Goal: Find specific page/section: Find specific page/section

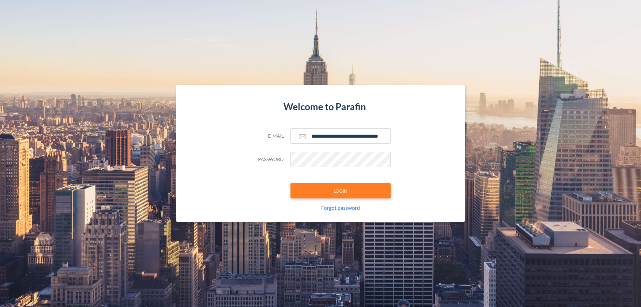
type input "**********"
click at [340, 191] on button "LOGIN" at bounding box center [340, 190] width 100 height 15
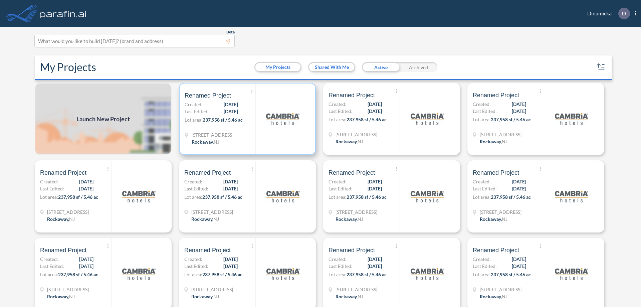
scroll to position [2, 0]
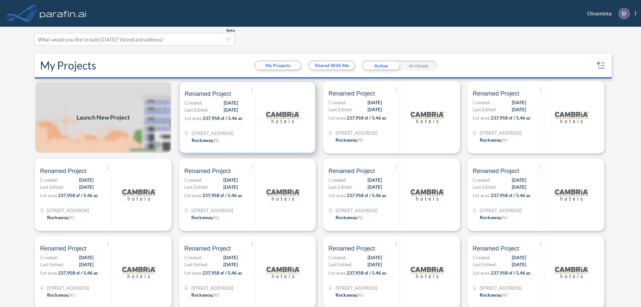
click at [246, 117] on p "Lot area: 237,958 sf / 5.46 ac" at bounding box center [220, 119] width 71 height 10
